Goal: Task Accomplishment & Management: Manage account settings

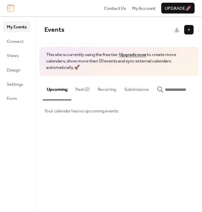
click at [79, 84] on button "Past (2)" at bounding box center [83, 88] width 22 height 24
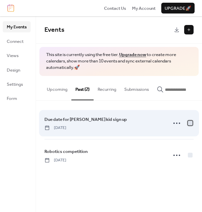
click at [190, 125] on div at bounding box center [190, 122] width 5 height 5
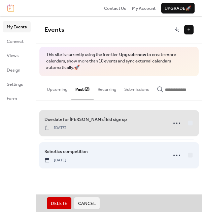
click at [191, 157] on div "Robotics competition [DATE]" at bounding box center [119, 155] width 149 height 32
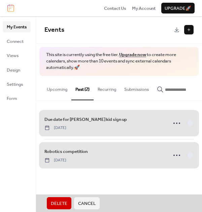
click at [62, 202] on span "Delete" at bounding box center [59, 203] width 17 height 7
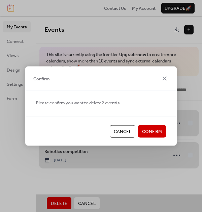
click at [160, 135] on span "Confirm" at bounding box center [152, 131] width 20 height 7
